Goal: Task Accomplishment & Management: Use online tool/utility

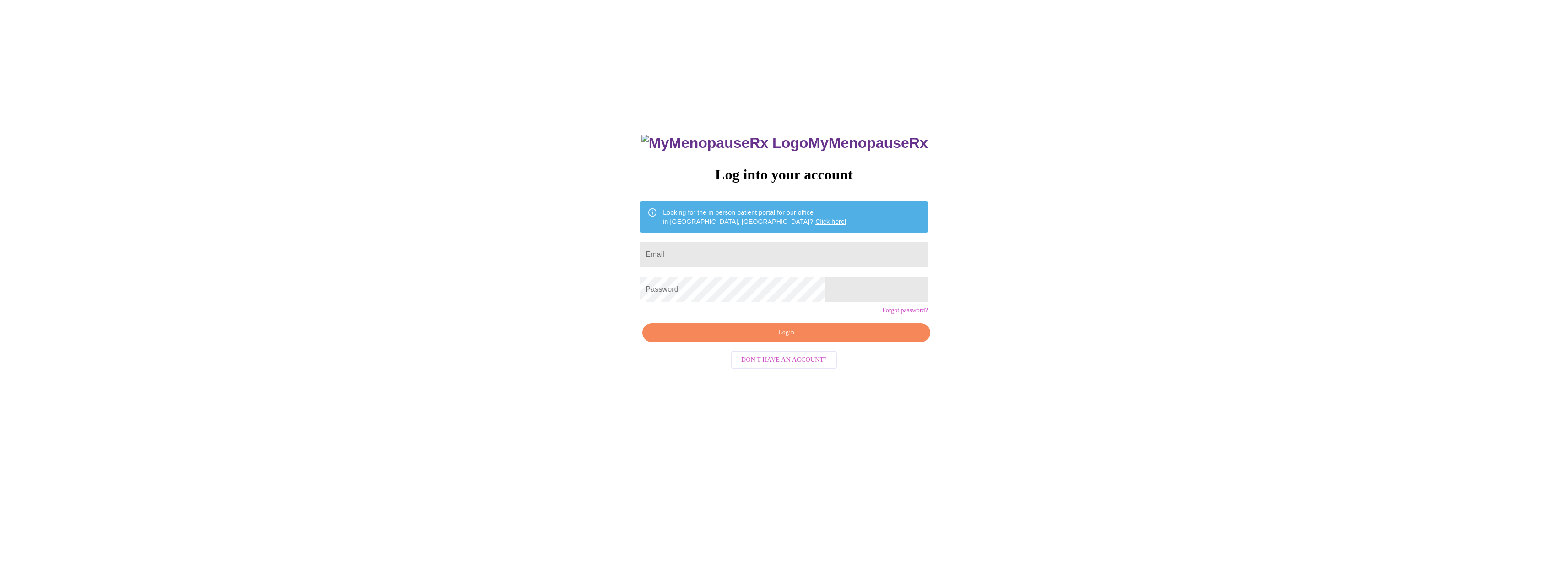
click at [753, 258] on input "Email" at bounding box center [783, 255] width 287 height 26
type input "[EMAIL_ADDRESS][DOMAIN_NAME]"
click at [809, 338] on span "Login" at bounding box center [785, 332] width 266 height 12
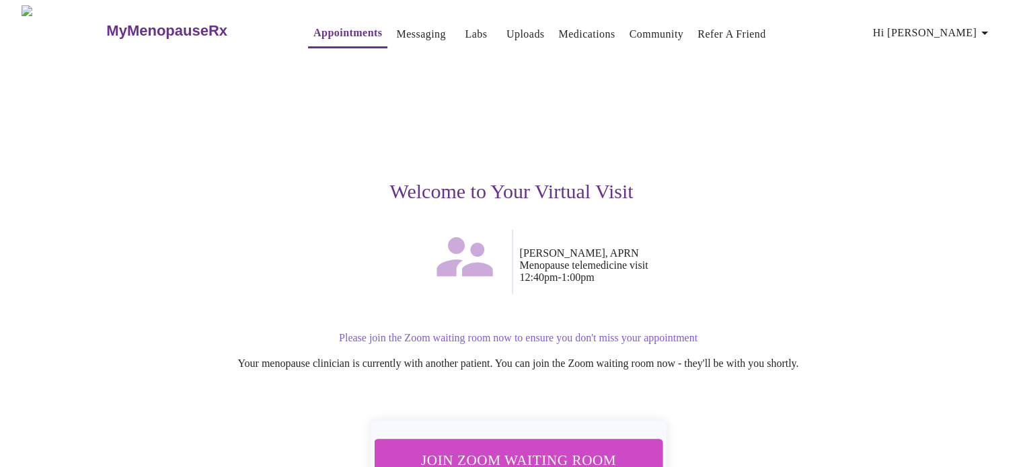
click at [517, 209] on div "Welcome to Your Virtual Visit" at bounding box center [512, 143] width 829 height 174
click at [490, 459] on span "Join Zoom Waiting Room" at bounding box center [517, 460] width 253 height 25
